Goal: Task Accomplishment & Management: Use online tool/utility

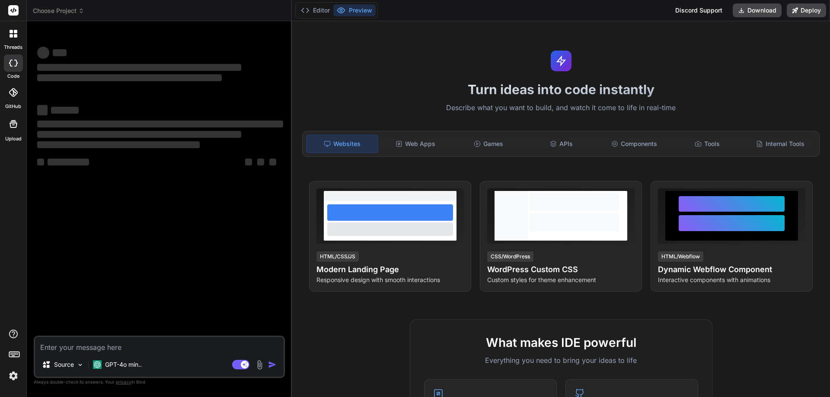
type textarea "x"
click at [71, 10] on span "Choose Project" at bounding box center [58, 10] width 51 height 9
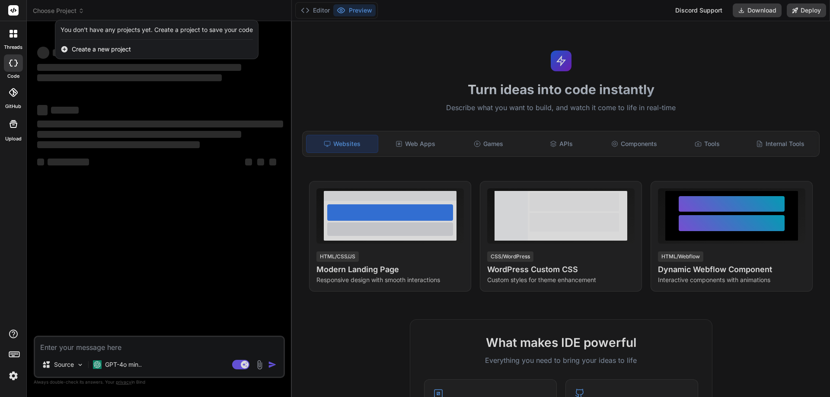
click at [77, 49] on span "Create a new project" at bounding box center [101, 49] width 59 height 9
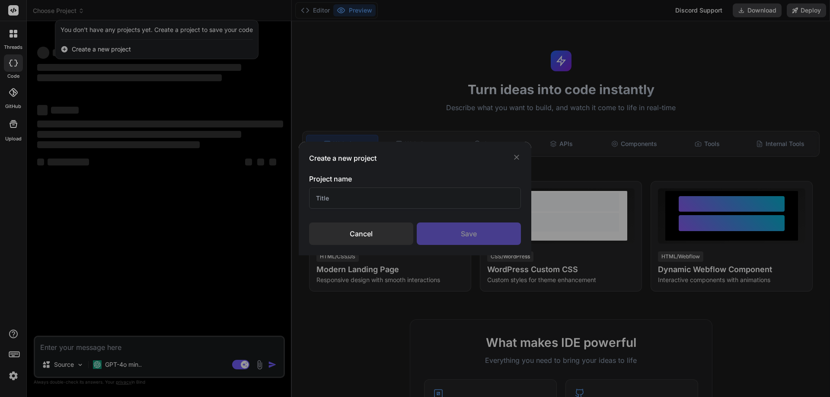
click at [357, 203] on input "text" at bounding box center [415, 198] width 212 height 21
type input "F35"
click at [458, 228] on div "Save" at bounding box center [469, 234] width 104 height 22
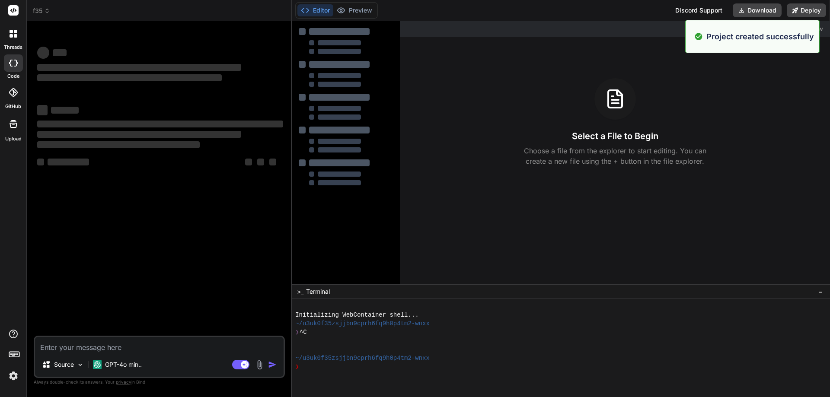
type textarea "x"
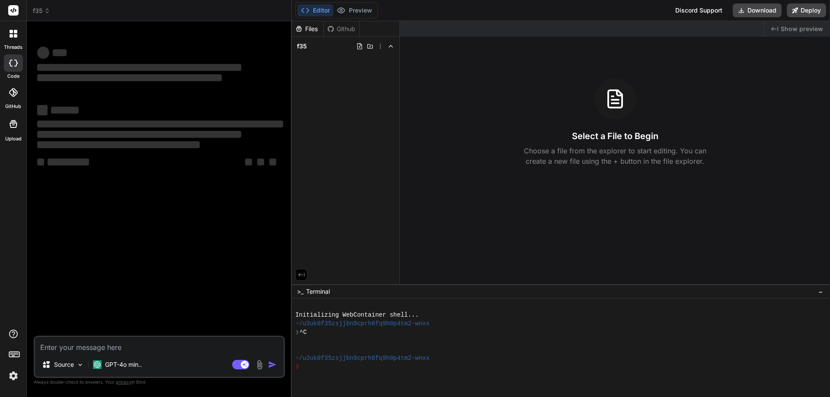
click at [62, 10] on div "f35" at bounding box center [159, 10] width 252 height 9
click at [76, 350] on textarea at bounding box center [159, 345] width 248 height 16
type textarea "C"
type textarea "x"
type textarea "Cr"
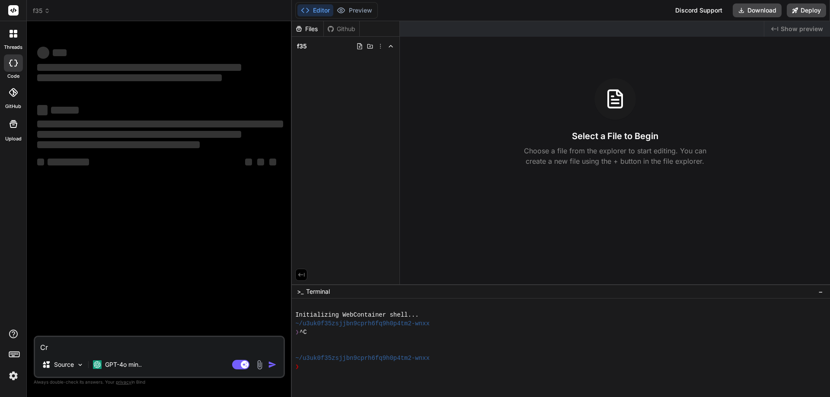
type textarea "x"
type textarea "Cre"
type textarea "x"
type textarea "Crea"
type textarea "x"
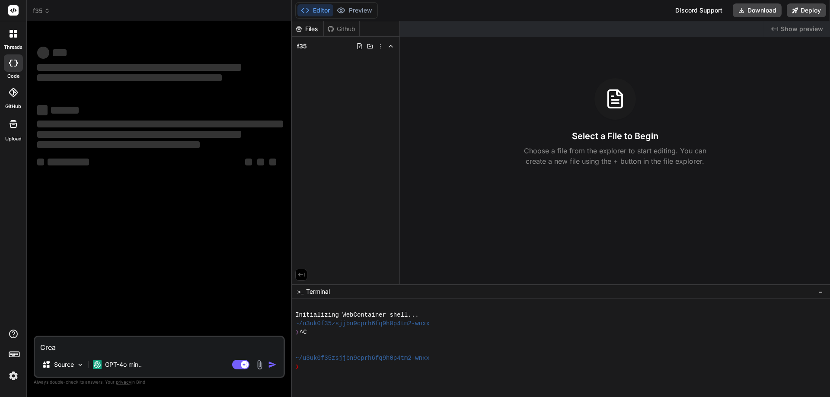
type textarea "Crea"
type textarea "x"
type textarea "Crea u"
type textarea "x"
type textarea "Crea un"
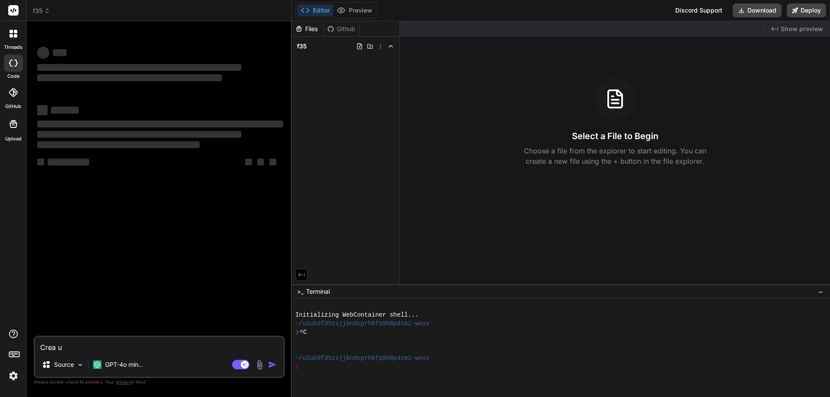
type textarea "x"
type textarea "Crea un"
type textarea "x"
type textarea "Crea un s"
type textarea "x"
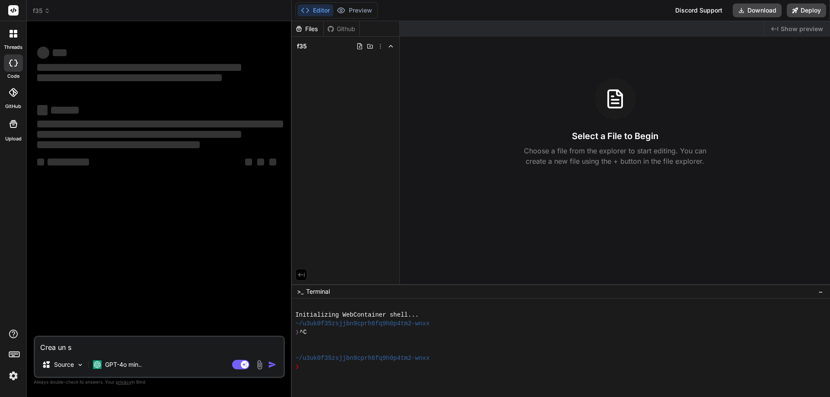
type textarea "Crea un si"
type textarea "x"
type textarea "Crea un sis"
type textarea "x"
type textarea "Crea un sist"
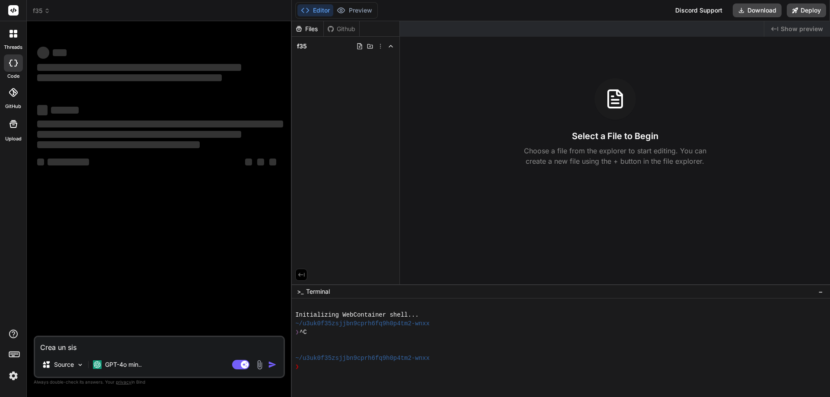
type textarea "x"
type textarea "Crea un siste"
type textarea "x"
type textarea "Crea un sistem"
type textarea "x"
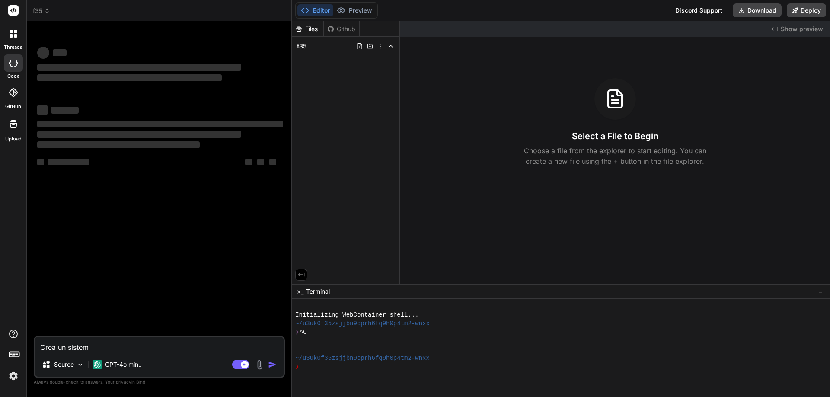
type textarea "Crea un sistema"
type textarea "x"
type textarea "Crea un sistema"
type textarea "x"
type textarea "Crea un sistema t"
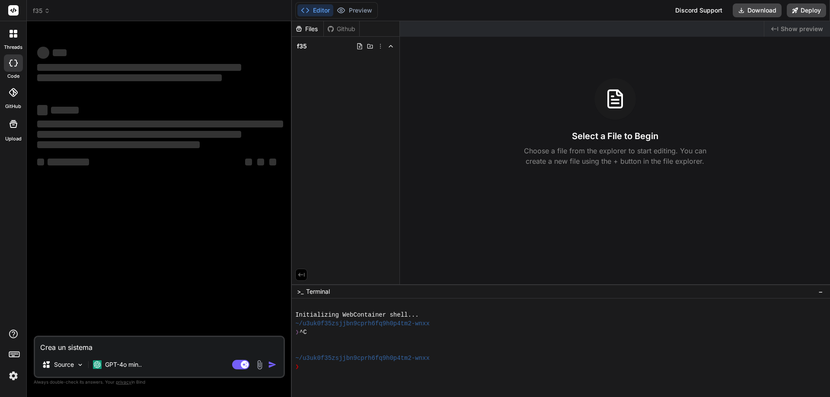
type textarea "x"
type textarea "Crea un sistema ti"
type textarea "x"
type textarea "Crea un sistema tip"
type textarea "x"
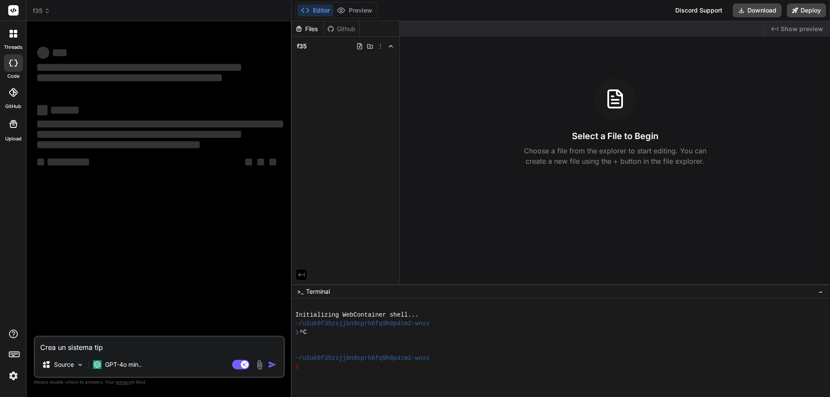
type textarea "Crea un sistema tipo"
type textarea "x"
type textarea "Crea un sistema tipo"
type textarea "x"
type textarea "Crea un sistema tipo f"
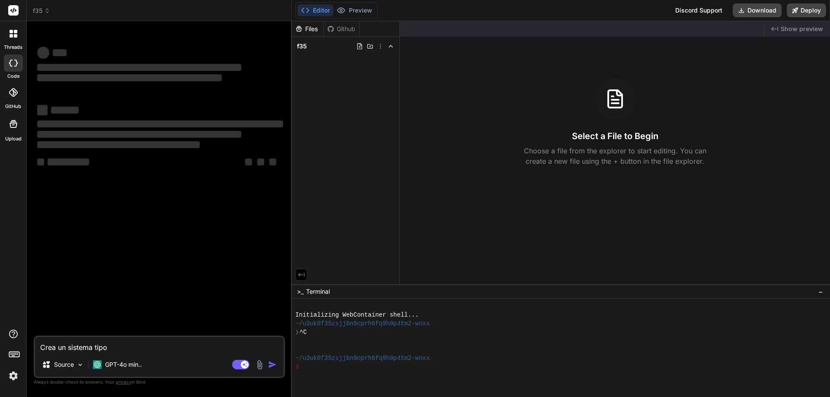
type textarea "x"
type textarea "Crea un sistema tipo fo"
type textarea "x"
type textarea "Crea un sistema tipo for"
type textarea "x"
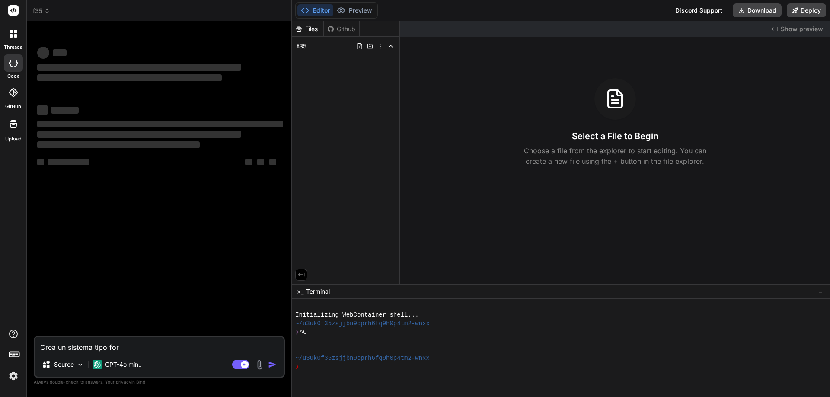
type textarea "Crea un sistema tipo form"
type textarea "x"
type textarea "Crea un sistema tipo form"
type textarea "x"
type textarea "Crea un sistema tipo form o"
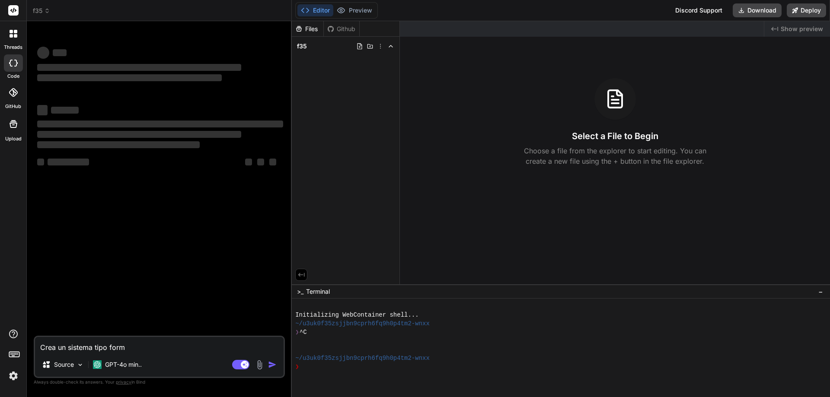
type textarea "x"
type textarea "Crea un sistema tipo form on"
type textarea "x"
type textarea "Crea un sistema tipo form onl"
type textarea "x"
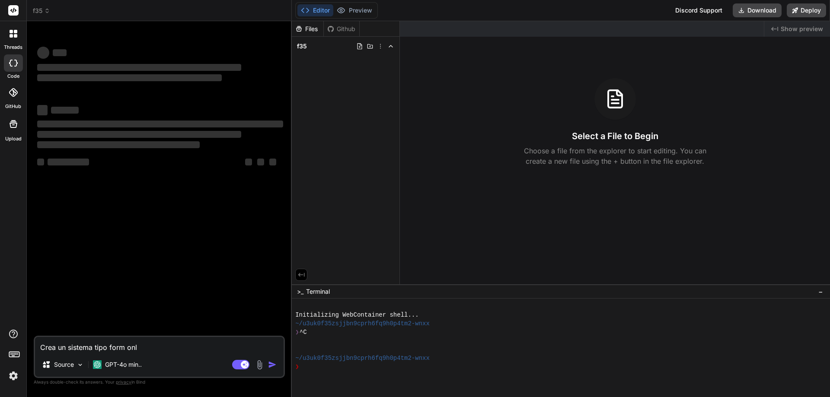
type textarea "Crea un sistema tipo form onli"
type textarea "x"
type textarea "Crea un sistema tipo form onlin"
type textarea "x"
type textarea "Crea un sistema tipo form online"
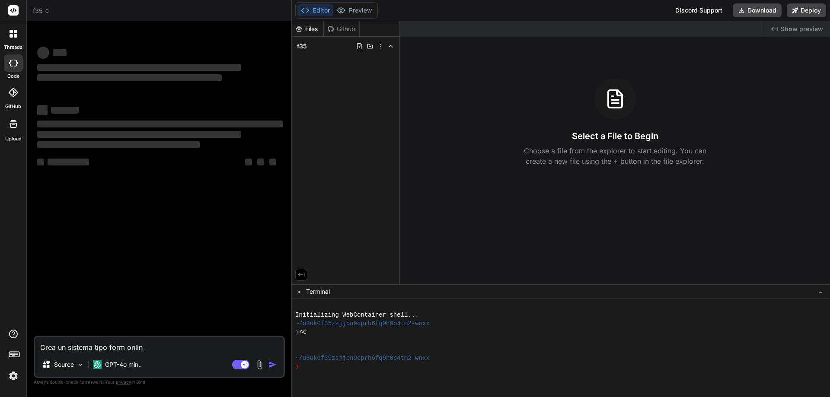
type textarea "x"
type textarea "Crea un sistema tipo form online"
type textarea "x"
type textarea "Crea un sistema tipo form online c"
type textarea "x"
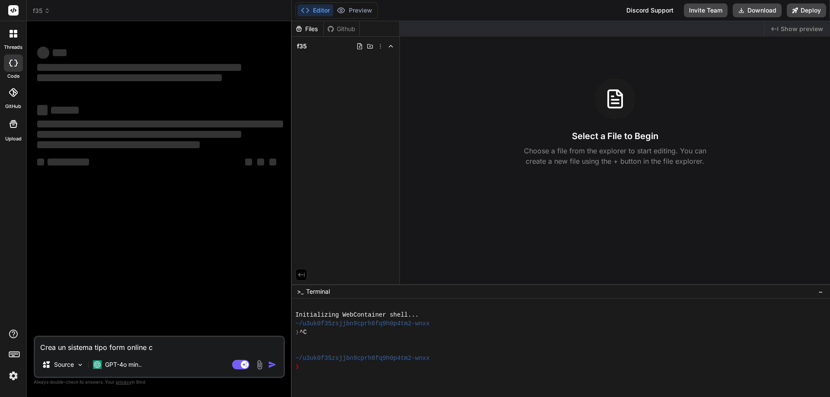
type textarea "Crea un sistema tipo form online ch"
type textarea "x"
type textarea "Crea un sistema tipo form online che"
type textarea "x"
type textarea "Crea un sistema tipo form online che"
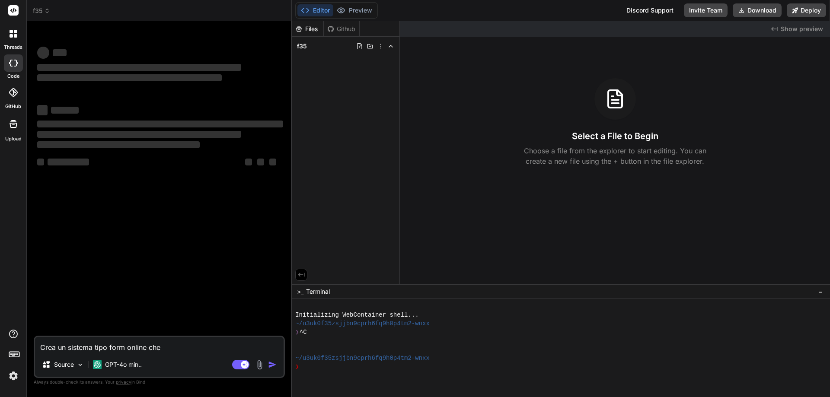
type textarea "x"
type textarea "Crea un sistema tipo form online che r"
type textarea "x"
type textarea "Crea un sistema tipo form online che re"
type textarea "x"
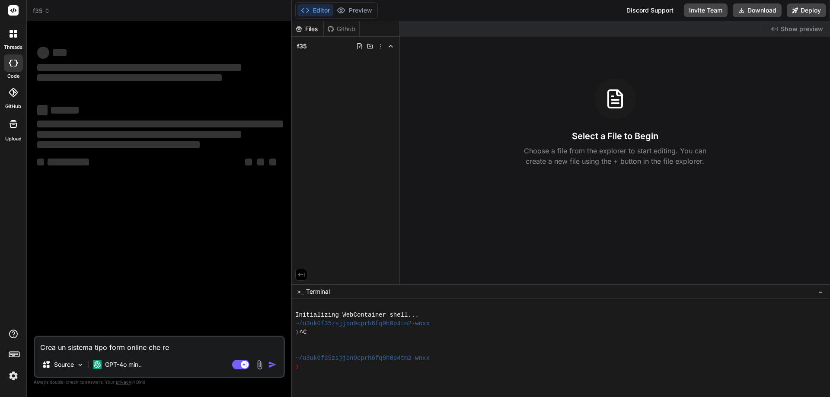
type textarea "Crea un sistema tipo form online che res"
type textarea "x"
type textarea "Crea un sistema tipo form online che rest"
type textarea "x"
type textarea "Crea un sistema tipo form online che resti"
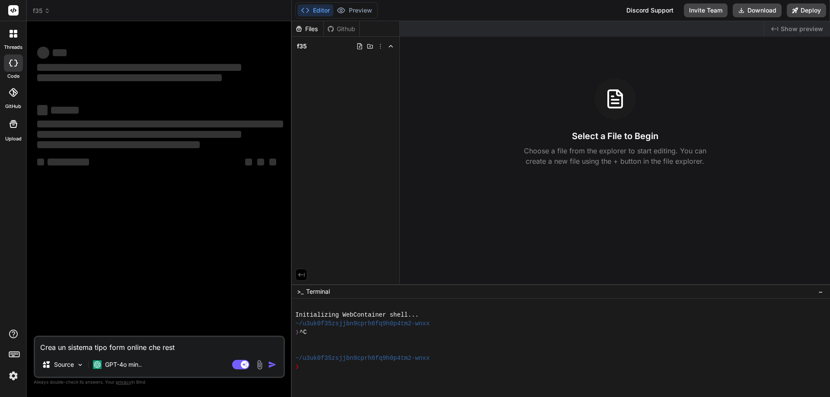
type textarea "x"
type textarea "Crea un sistema tipo form online che restit"
type textarea "x"
type textarea "Crea un sistema tipo form online che restitu"
type textarea "x"
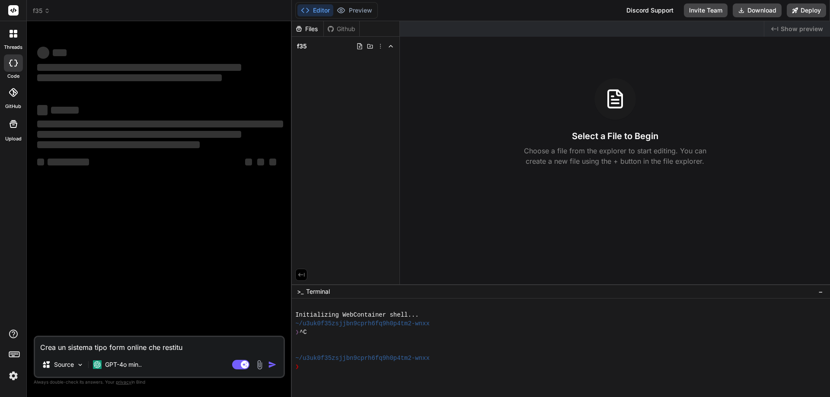
type textarea "Crea un sistema tipo form online che restitui"
type textarea "x"
type textarea "Crea un sistema tipo form online che restituis"
type textarea "x"
type textarea "Crea un sistema tipo form online che restituisc"
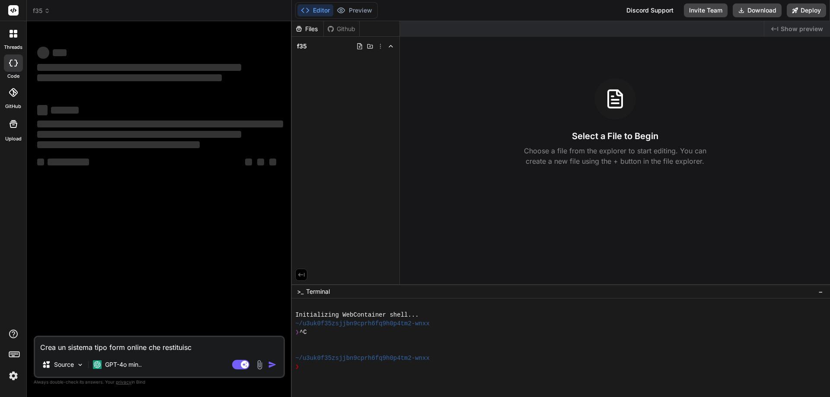
type textarea "x"
type textarea "Crea un sistema tipo form online che restituisca"
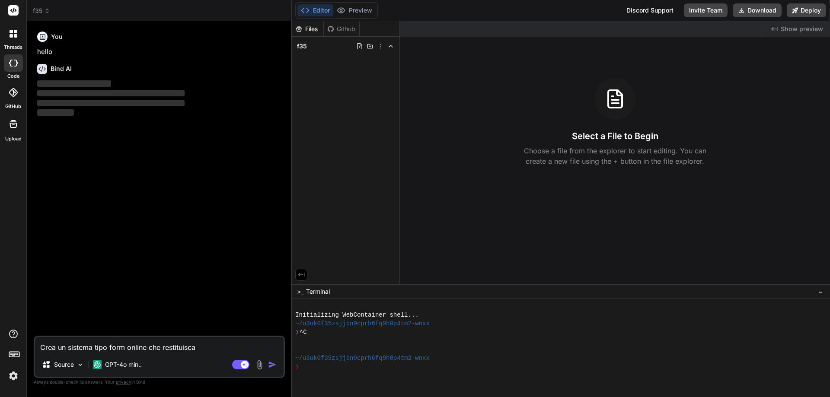
type textarea "x"
type textarea "Crea un sistema tipo form online che restituisca"
type textarea "x"
type textarea "Crea un sistema tipo form online che restituisca q"
type textarea "x"
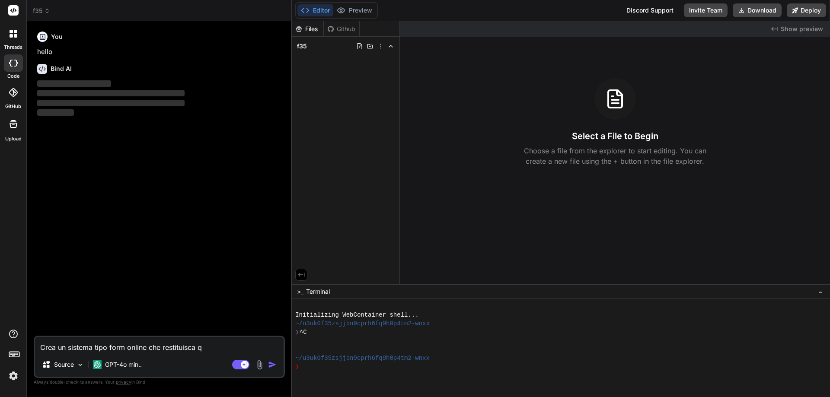
type textarea "Crea un sistema tipo form online che restituisca qu"
type textarea "x"
type textarea "Crea un sistema tipo form online che restituisca que"
type textarea "x"
type textarea "Crea un sistema tipo form online che restituisca ques"
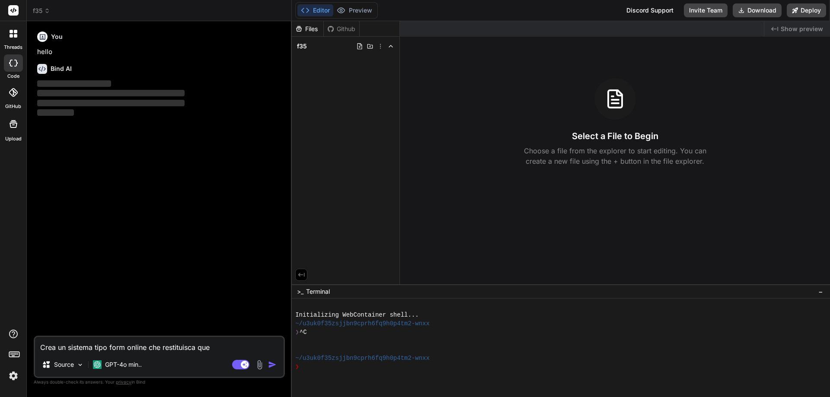
type textarea "x"
type textarea "Crea un sistema tipo form online che restituisca quest"
type textarea "x"
type textarea "Crea un sistema tipo form online che restituisca questo"
type textarea "x"
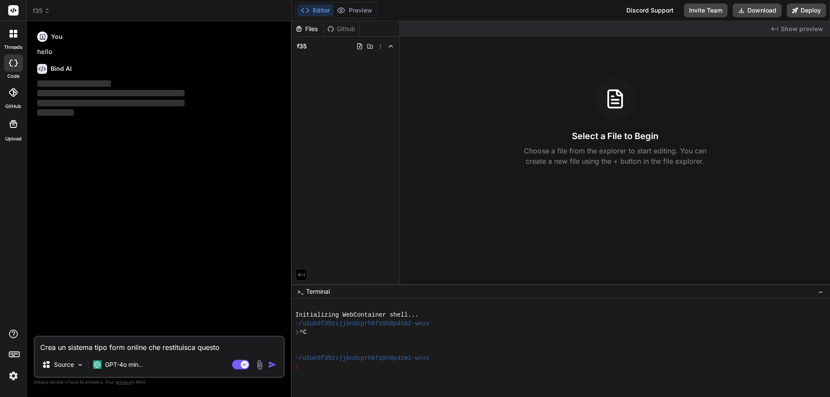
type textarea "Crea un sistema tipo form online che restituisca questo"
type textarea "x"
type textarea "Crea un sistema tipo form online che restituisca questo b"
type textarea "x"
type textarea "Crea un sistema tipo form online che restituisca questo bo"
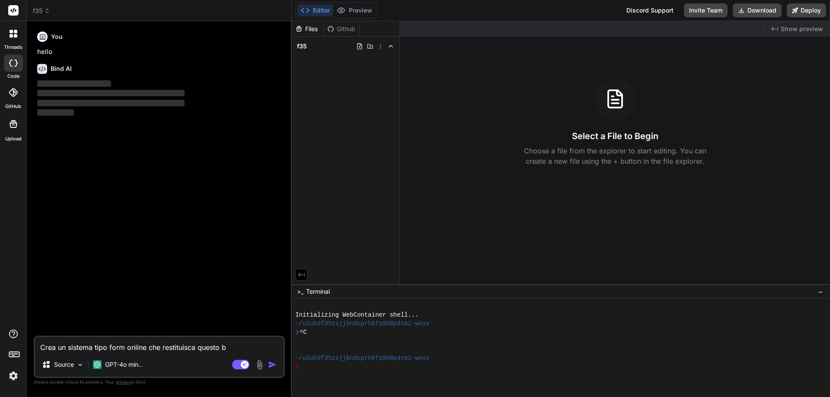
type textarea "x"
type textarea "Crea un sistema tipo form online che restituisca questo bol"
type textarea "x"
type textarea "Crea un sistema tipo form online che restituisca questo boll"
type textarea "x"
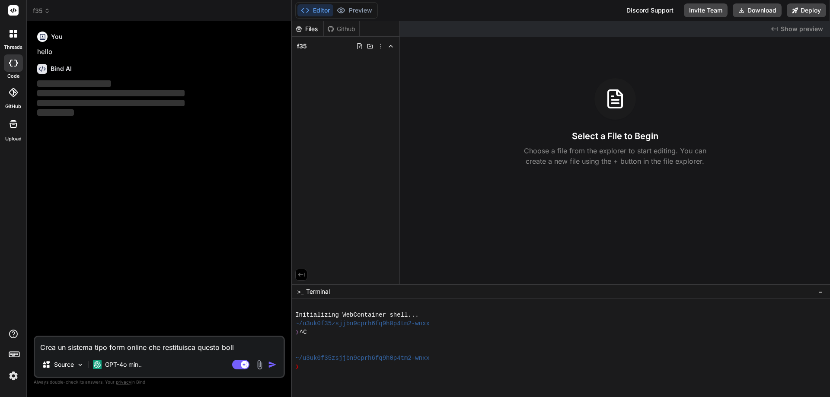
type textarea "Crea un sistema tipo form online che restituisca questo bolle"
type textarea "x"
type textarea "Crea un sistema tipo form online che restituisca questo bollet"
type textarea "x"
type textarea "Crea un sistema tipo form online che restituisca questo bollett"
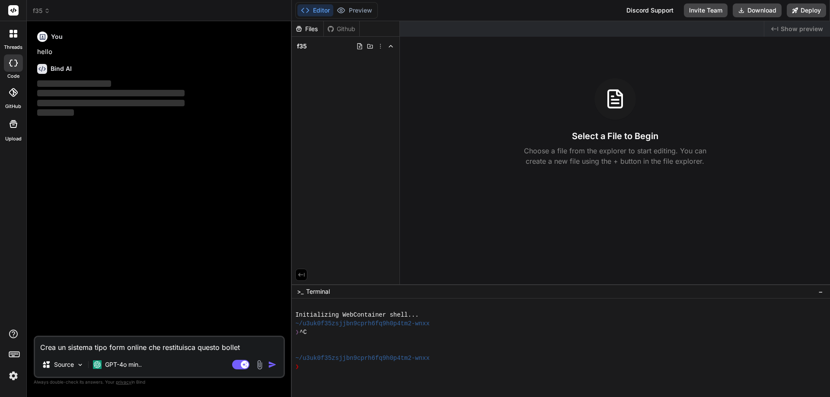
type textarea "x"
type textarea "Crea un sistema tipo form online che restituisca questo bolletti"
type textarea "x"
type textarea "Crea un sistema tipo form online che restituisca questo bollettin"
type textarea "x"
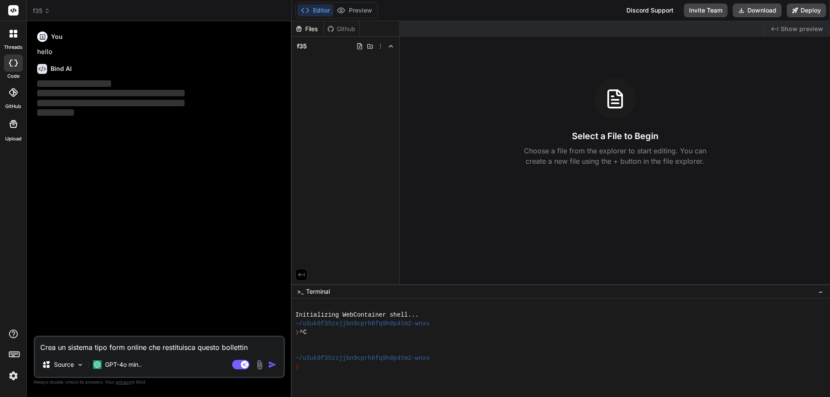
type textarea "Crea un sistema tipo form online che restituisca questo bollettino"
type textarea "x"
type textarea "Crea un sistema tipo form online che restituisca questo bollettino"
type textarea "x"
type textarea "Crea un sistema tipo form online che restituisca questo bollettino c"
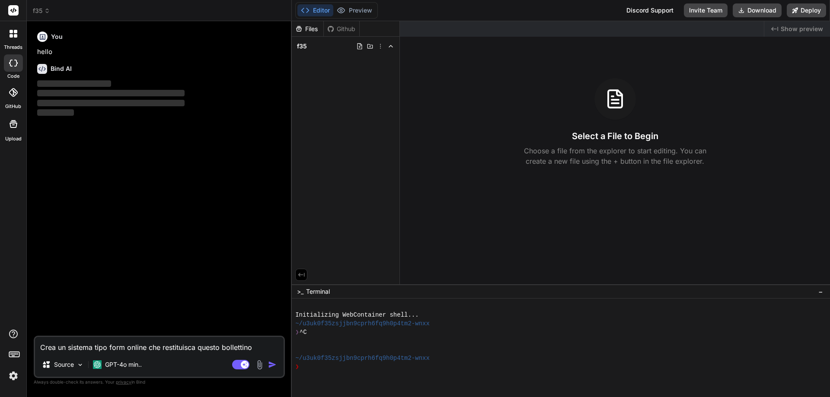
type textarea "x"
type textarea "Crea un sistema tipo form online che restituisca questo bollettino co"
type textarea "x"
type textarea "Crea un sistema tipo form online che restituisca questo bollettino com"
type textarea "x"
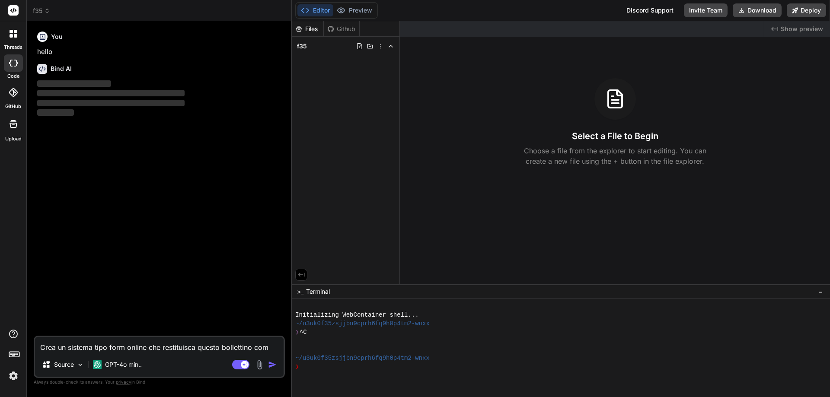
type textarea "Crea un sistema tipo form online che restituisca questo bollettino comp"
type textarea "x"
type textarea "Crea un sistema tipo form online che restituisca questo bollettino compi"
type textarea "x"
type textarea "Crea un sistema tipo form online che restituisca questo bollettino compil"
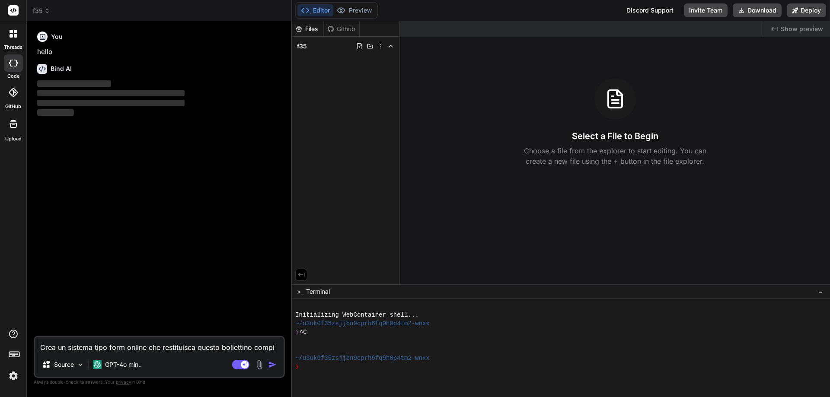
type textarea "x"
type textarea "Crea un sistema tipo form online che restituisca questo bollettino compila"
type textarea "x"
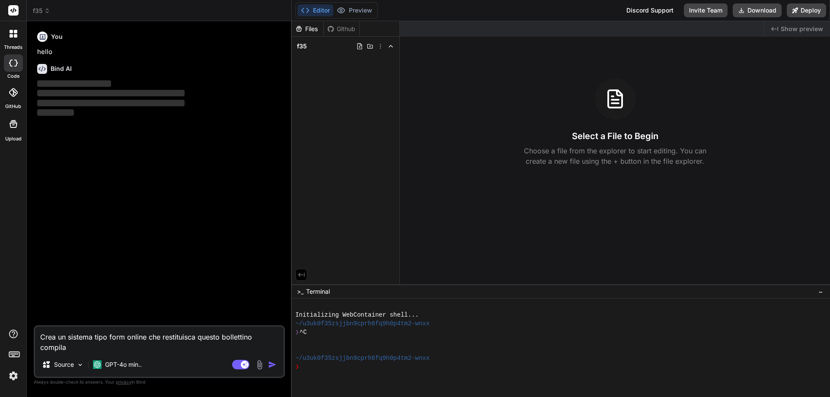
type textarea "Crea un sistema tipo form online che restituisca questo bollettino compilat"
type textarea "x"
type textarea "Crea un sistema tipo form online che restituisca questo bollettino compilato"
type textarea "x"
type textarea "Crea un sistema tipo form online che restituisca questo bollettino compilato"
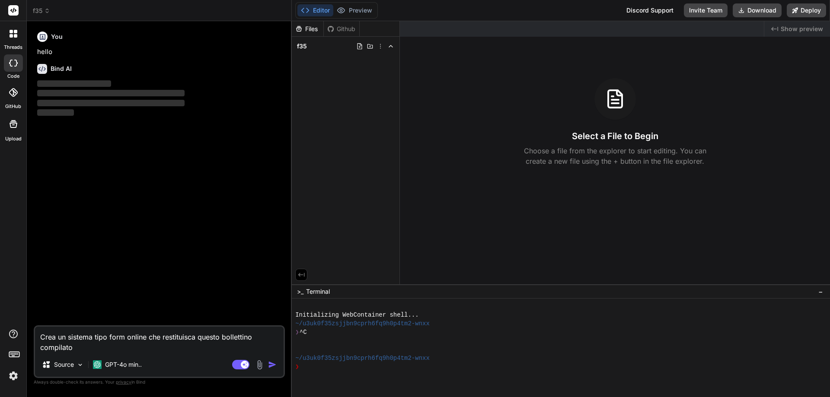
type textarea "x"
type textarea "Crea un sistema tipo form online che restituisca questo bollettino compilato"
click at [261, 363] on img at bounding box center [260, 365] width 10 height 10
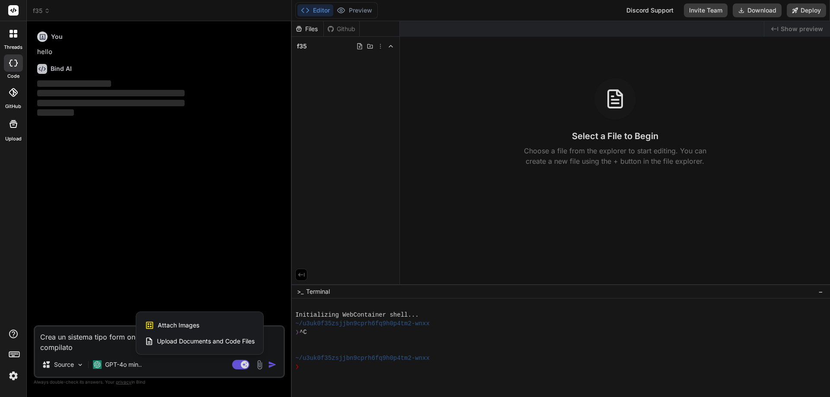
click at [196, 343] on span "Upload Documents and Code Files" at bounding box center [206, 341] width 98 height 9
type textarea "x"
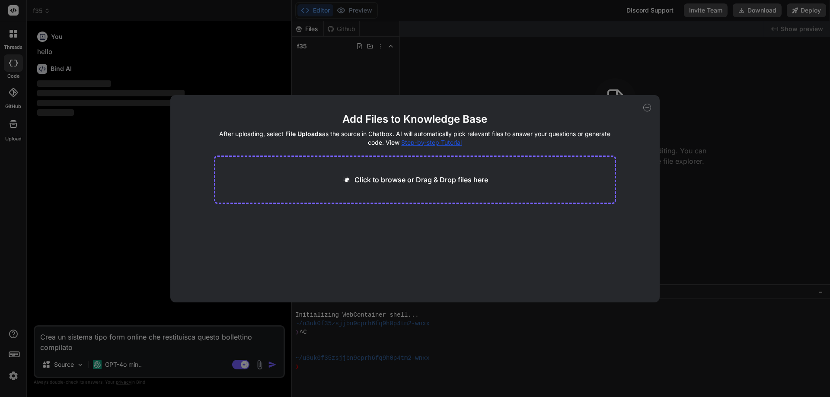
click at [396, 171] on div "Click to browse or Drag & Drop files here" at bounding box center [415, 180] width 402 height 48
click at [394, 182] on p "Click to browse or Drag & Drop files here" at bounding box center [421, 180] width 134 height 10
type input "C:\fakepath\F35_EDIT.pdf"
click at [595, 279] on button "Finish" at bounding box center [601, 276] width 30 height 17
click at [257, 229] on span "F35_EDIT.pdf" at bounding box center [245, 227] width 40 height 10
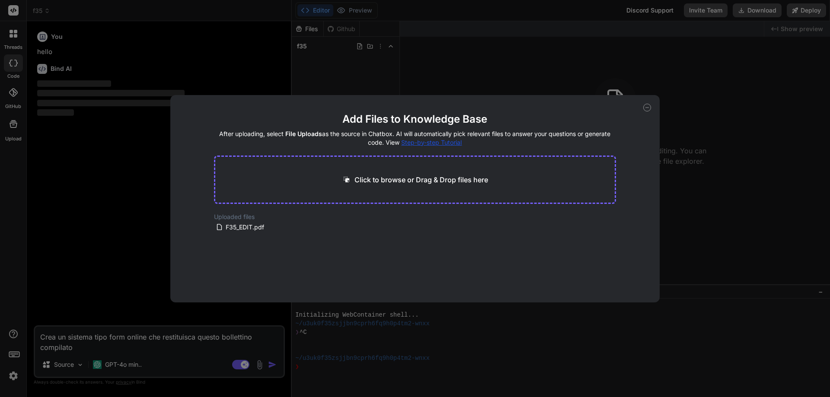
click at [644, 106] on icon at bounding box center [647, 108] width 8 height 8
type textarea "x"
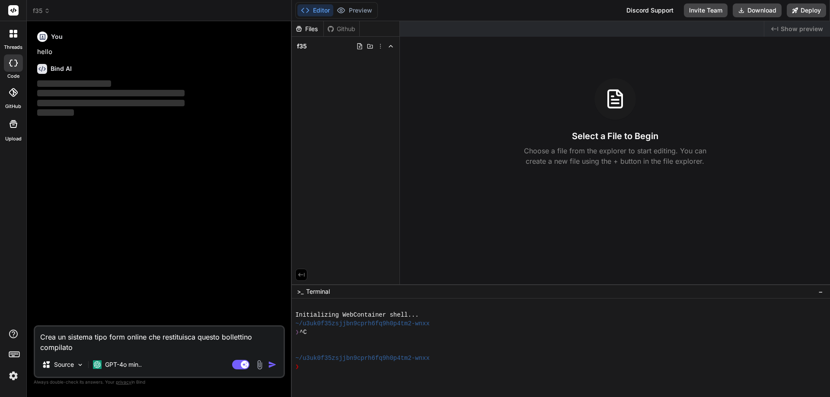
click at [269, 362] on img "button" at bounding box center [272, 364] width 9 height 9
click at [57, 341] on textarea "Crea un sistema tipo form online che restituisca questo bollettino compilato" at bounding box center [159, 340] width 248 height 26
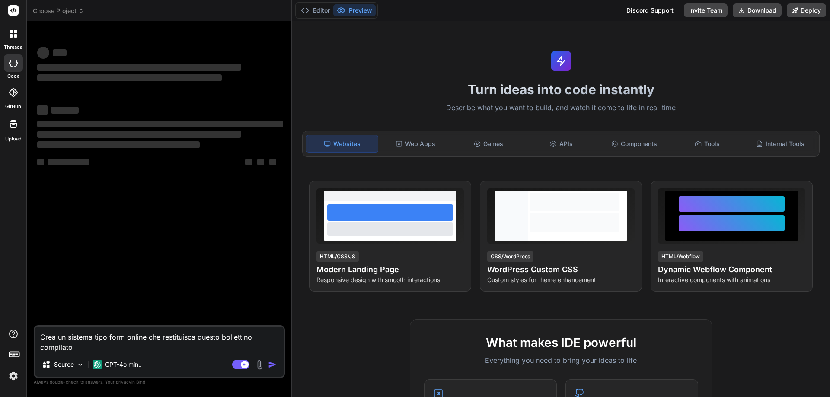
click at [83, 15] on span "Choose Project" at bounding box center [58, 10] width 51 height 9
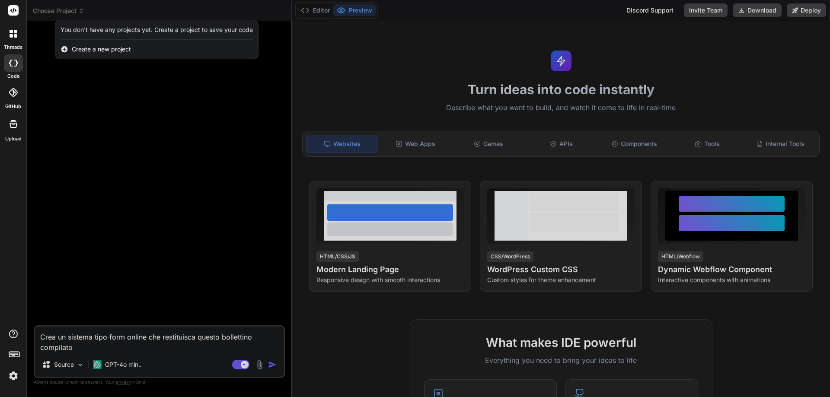
click at [72, 13] on div at bounding box center [415, 198] width 830 height 397
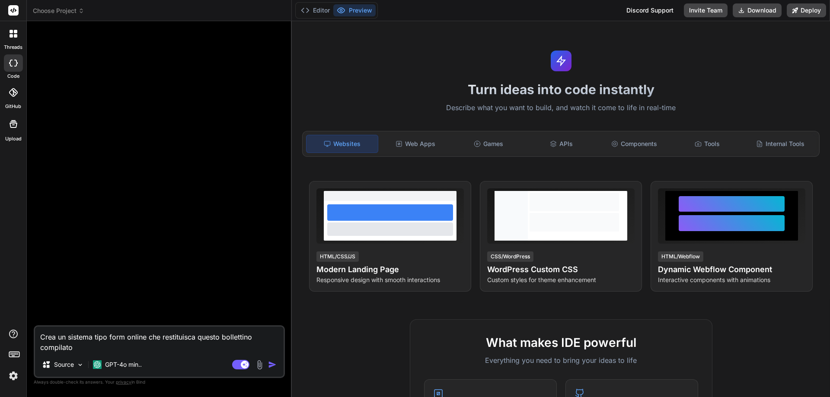
click at [72, 12] on span "Choose Project" at bounding box center [58, 10] width 51 height 9
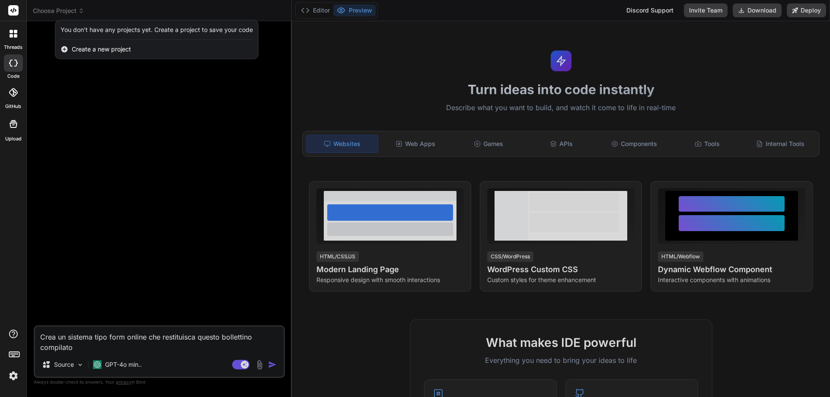
click at [72, 12] on div at bounding box center [415, 198] width 830 height 397
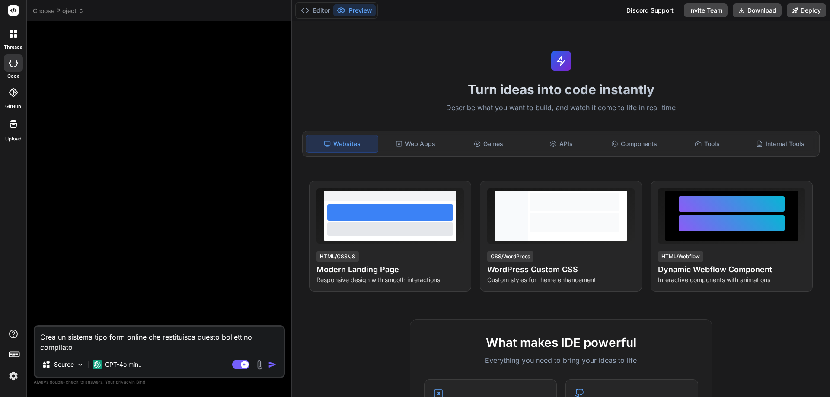
click at [10, 375] on img at bounding box center [13, 376] width 15 height 15
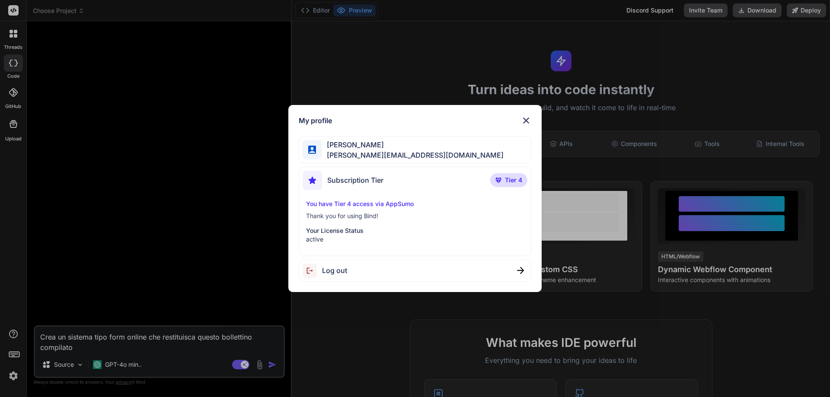
click at [527, 121] on img at bounding box center [526, 120] width 10 height 10
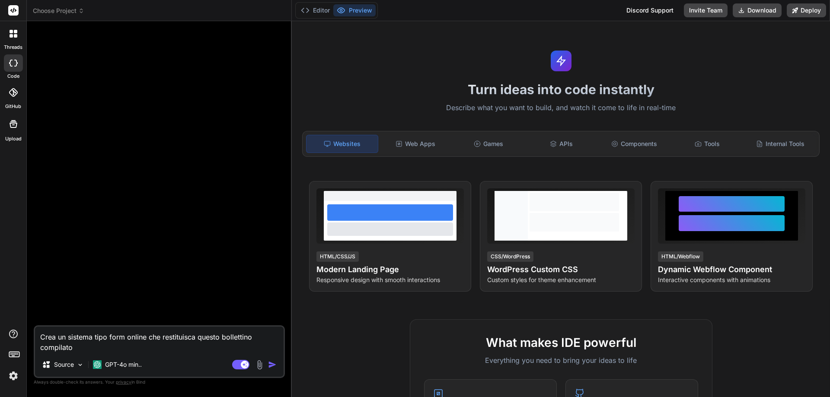
click at [76, 9] on span "Choose Project" at bounding box center [58, 10] width 51 height 9
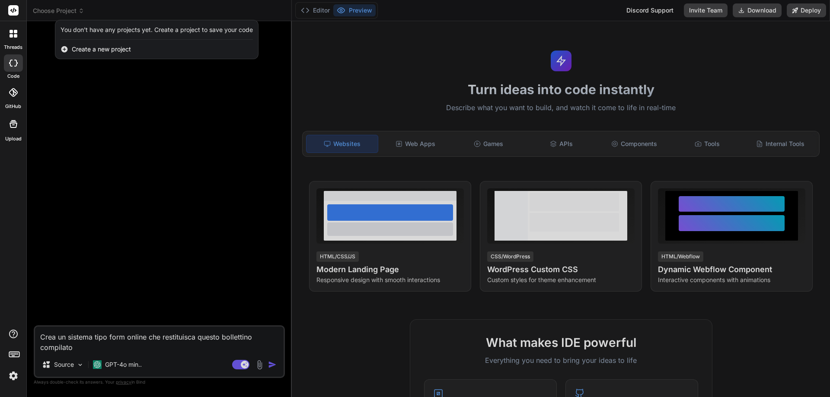
click at [87, 32] on div "You don't have any projects yet. Create a project to save your code" at bounding box center [156, 29] width 192 height 9
click at [11, 37] on icon at bounding box center [11, 35] width 3 height 3
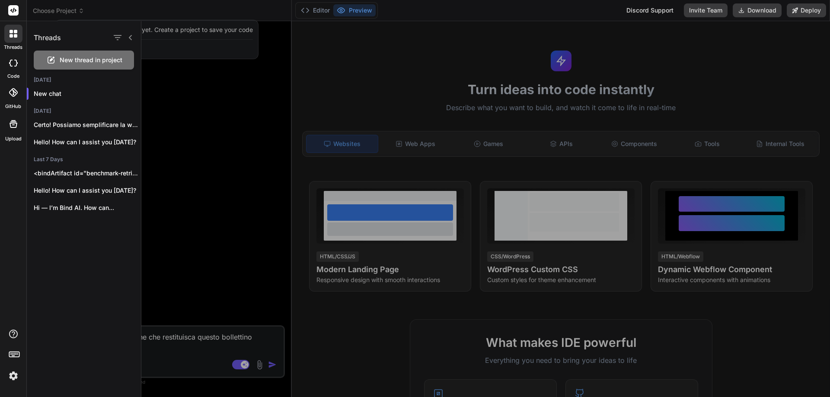
click at [9, 70] on div at bounding box center [13, 62] width 19 height 17
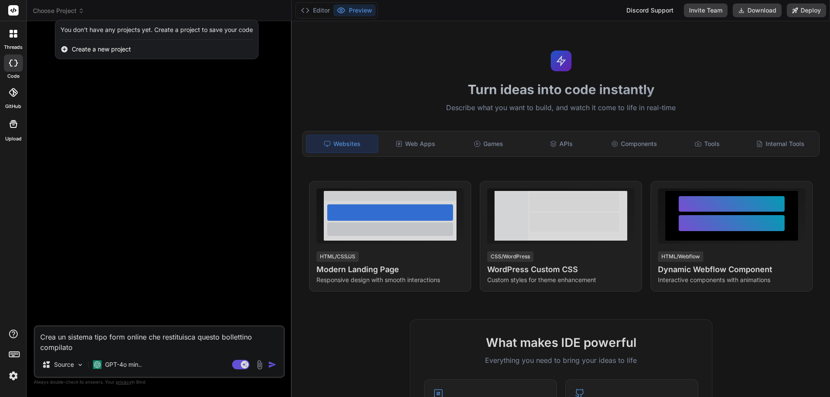
click at [18, 32] on div at bounding box center [13, 34] width 18 height 18
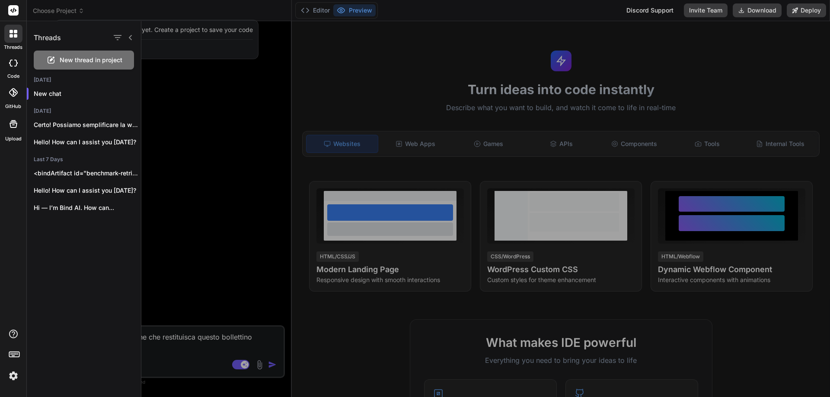
click at [101, 61] on span "New thread in project" at bounding box center [91, 60] width 63 height 9
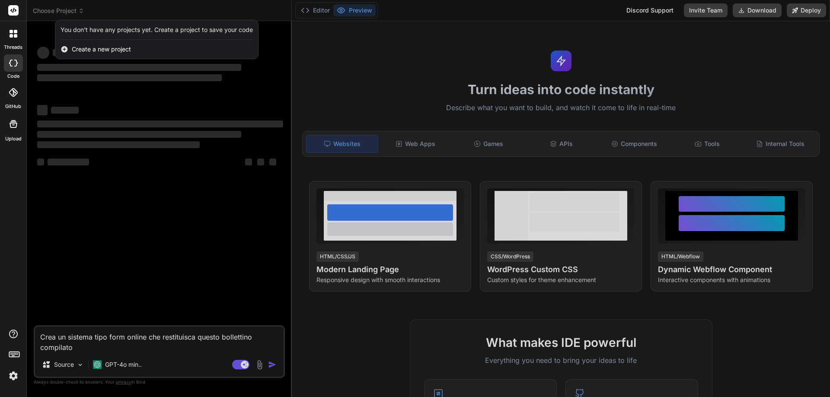
click at [115, 46] on span "Create a new project" at bounding box center [101, 49] width 59 height 9
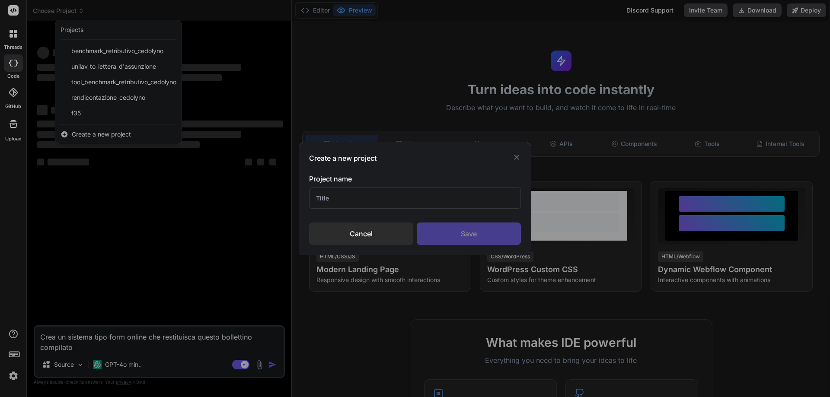
click at [86, 115] on div "Create a new project Project name Cancel Save" at bounding box center [415, 198] width 830 height 397
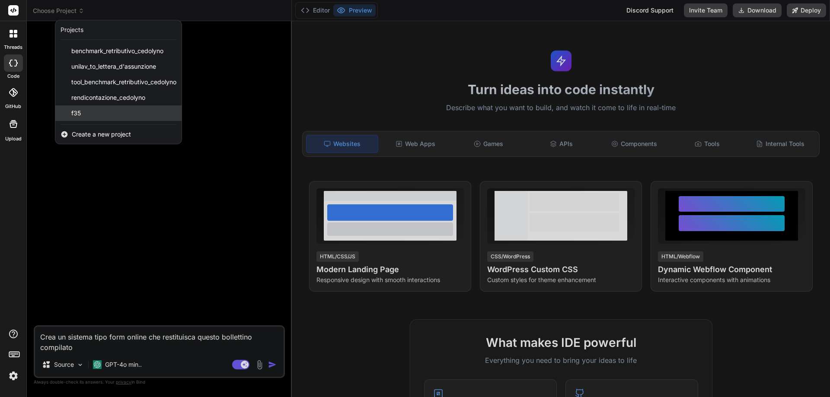
click at [83, 112] on div "f35" at bounding box center [118, 113] width 126 height 16
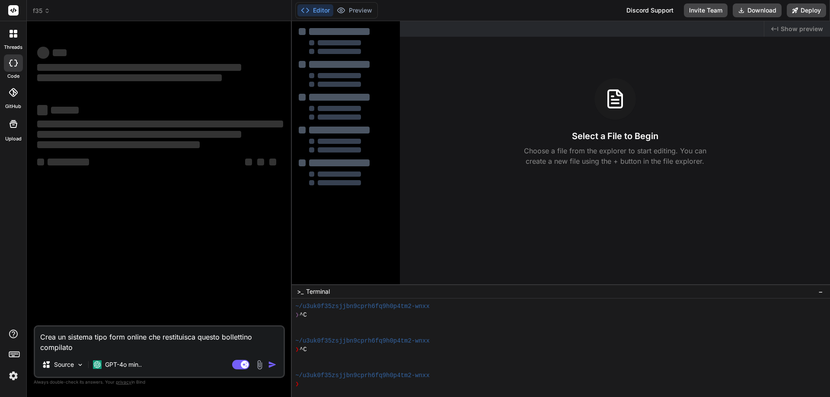
scroll to position [17, 0]
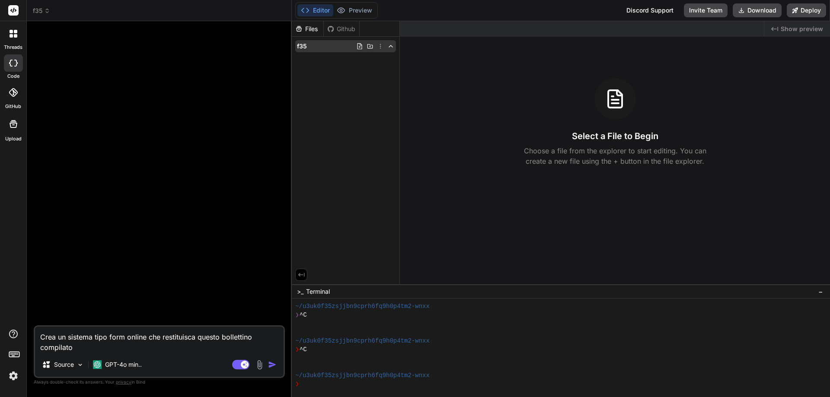
click at [303, 45] on span "f35" at bounding box center [302, 46] width 10 height 9
click at [309, 45] on div "f35" at bounding box center [345, 46] width 101 height 12
click at [271, 366] on img "button" at bounding box center [272, 364] width 9 height 9
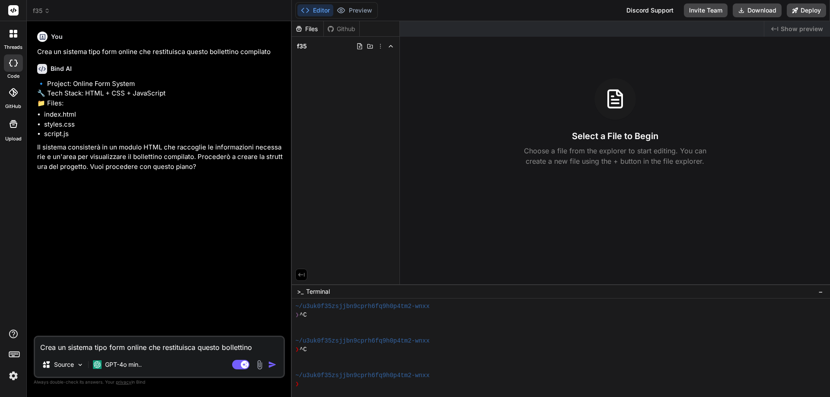
type textarea "x"
click at [146, 345] on textarea "Crea un sistema tipo form online che restituisca questo bollettino compilato" at bounding box center [159, 345] width 248 height 16
type textarea "x"
type textarea "s"
type textarea "x"
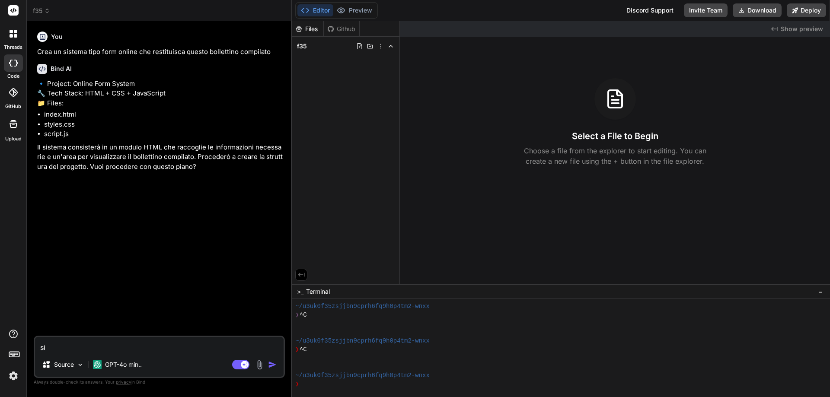
type textarea "si"
click at [270, 367] on img "button" at bounding box center [272, 364] width 9 height 9
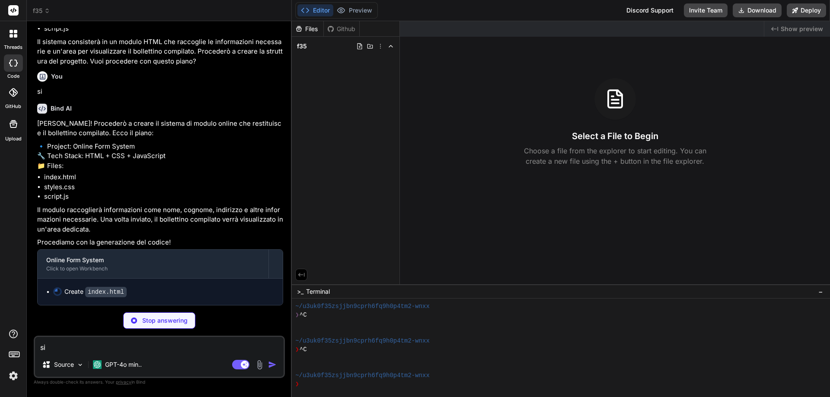
scroll to position [144, 0]
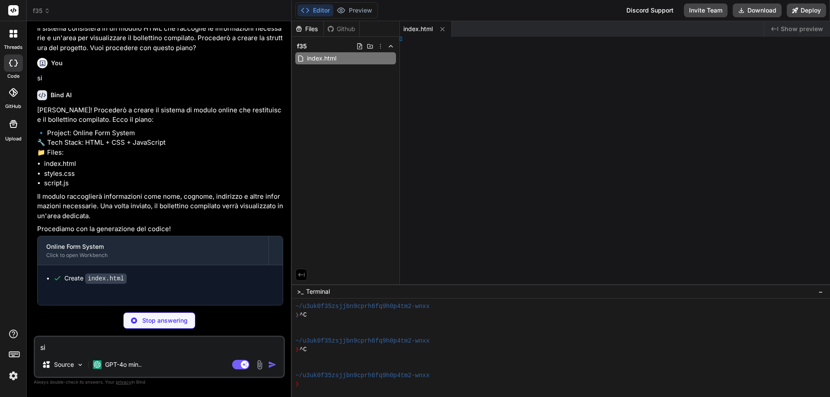
type textarea "x"
type textarea "us: 4px; }"
type textarea "x"
type textarea "s: 4px; }"
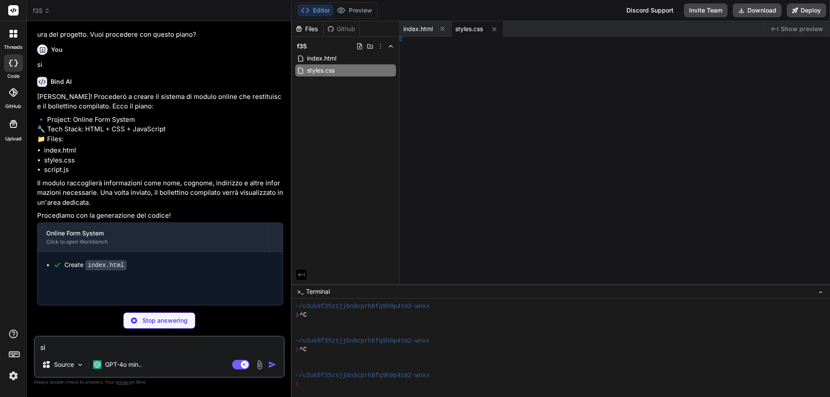
type textarea "x"
type textarea ";"
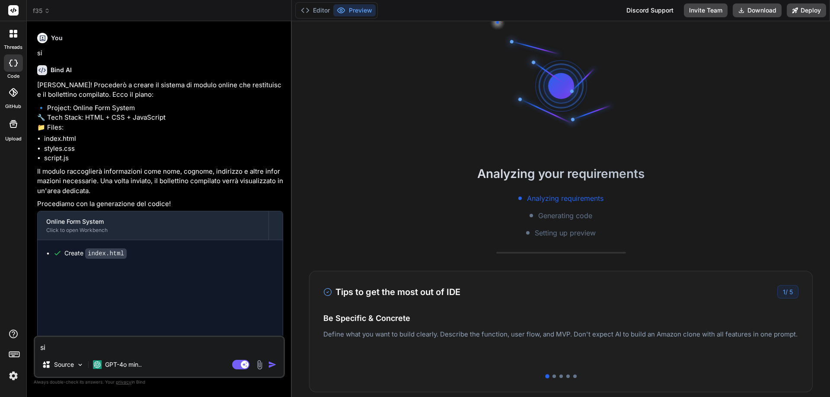
type textarea "x"
